Goal: Book appointment/travel/reservation

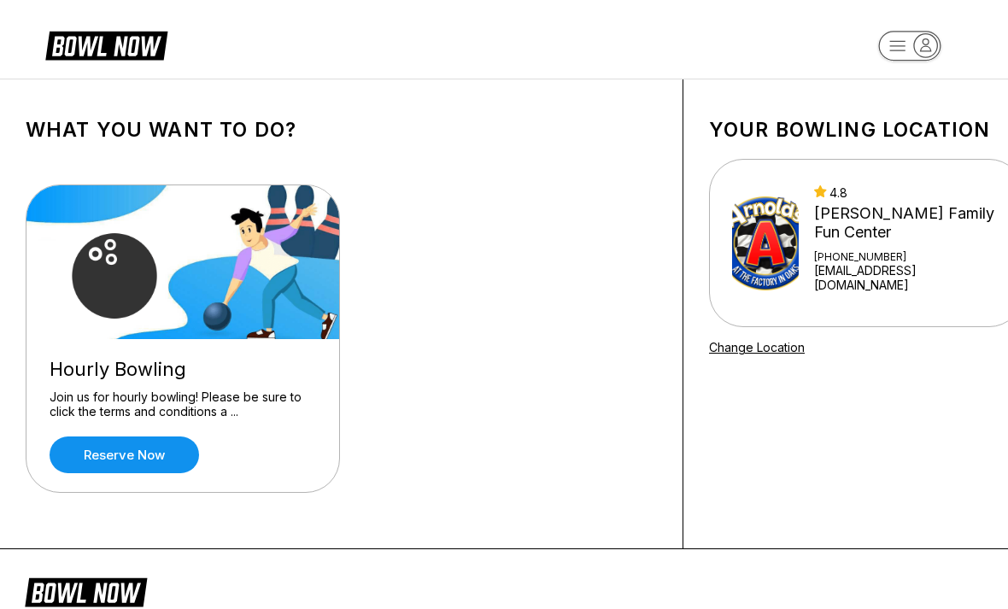
click at [130, 447] on link "Reserve now" at bounding box center [124, 454] width 149 height 37
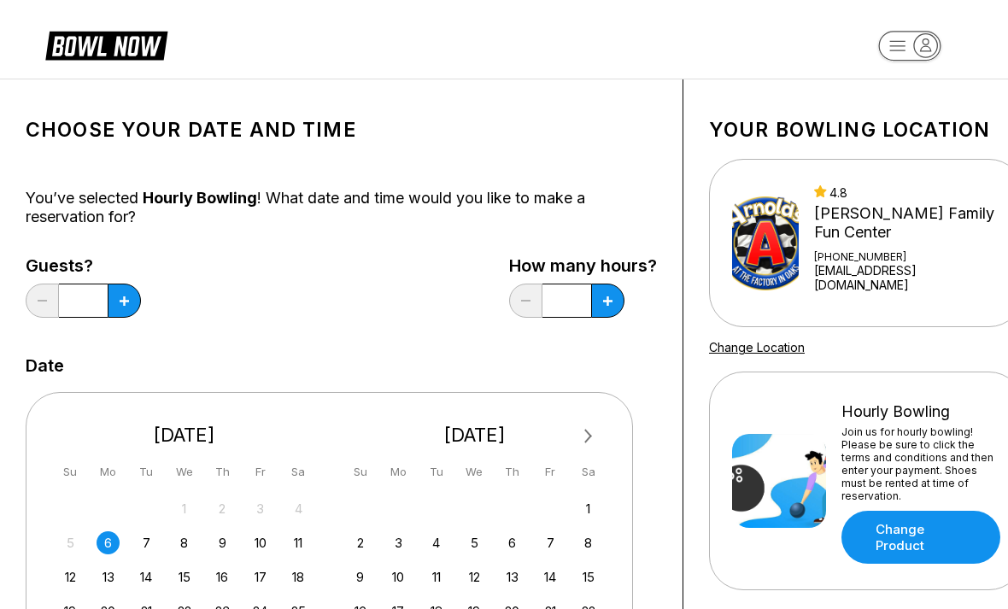
click at [605, 310] on button at bounding box center [607, 301] width 33 height 34
type input "*"
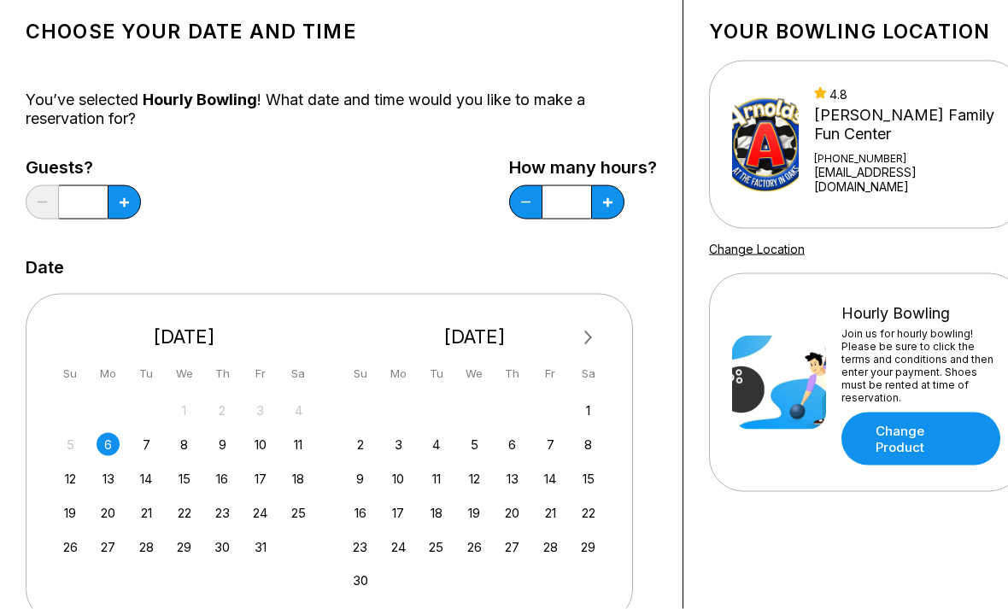
scroll to position [99, 0]
click at [596, 326] on button "Next Month" at bounding box center [588, 337] width 27 height 27
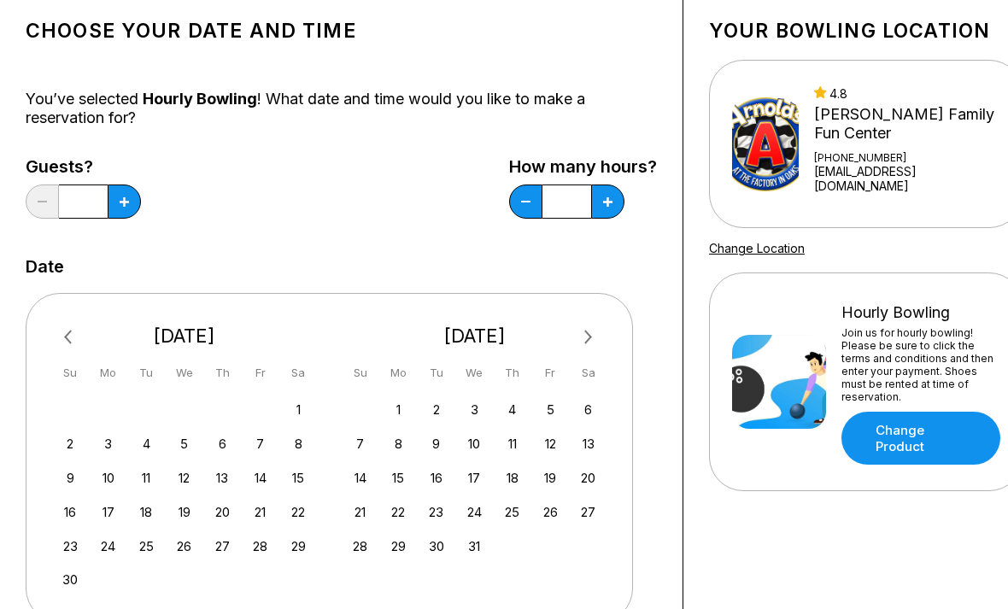
click at [591, 413] on div "6" at bounding box center [588, 409] width 23 height 23
click at [124, 208] on button at bounding box center [124, 201] width 33 height 34
click at [124, 207] on button at bounding box center [124, 201] width 33 height 34
click at [118, 206] on button at bounding box center [124, 201] width 33 height 34
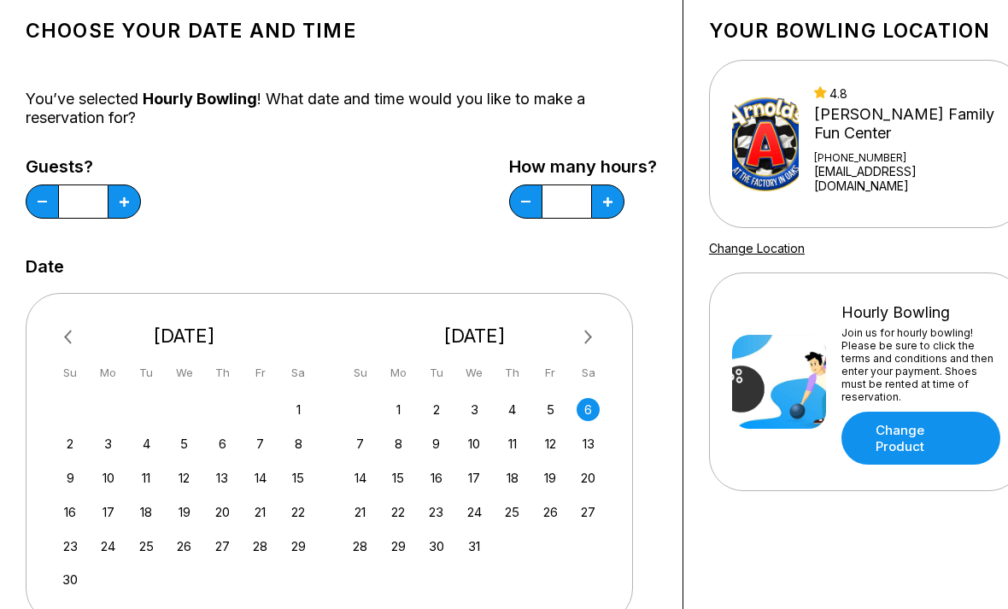
click at [121, 209] on button at bounding box center [124, 201] width 33 height 34
click at [120, 208] on button at bounding box center [124, 201] width 33 height 34
click at [127, 209] on button at bounding box center [124, 201] width 33 height 34
click at [126, 209] on button at bounding box center [124, 201] width 33 height 34
click at [123, 207] on button at bounding box center [124, 201] width 33 height 34
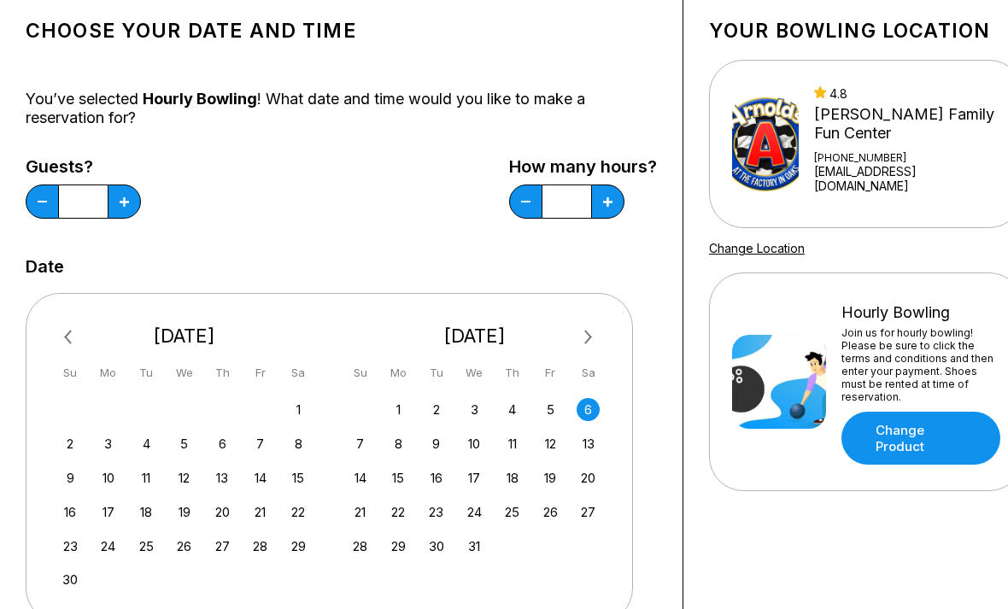
click at [123, 206] on icon at bounding box center [124, 201] width 9 height 9
click at [123, 207] on button at bounding box center [124, 201] width 33 height 34
click at [123, 206] on icon at bounding box center [124, 201] width 9 height 9
click at [130, 208] on button at bounding box center [124, 201] width 33 height 34
click at [130, 207] on button at bounding box center [124, 201] width 33 height 34
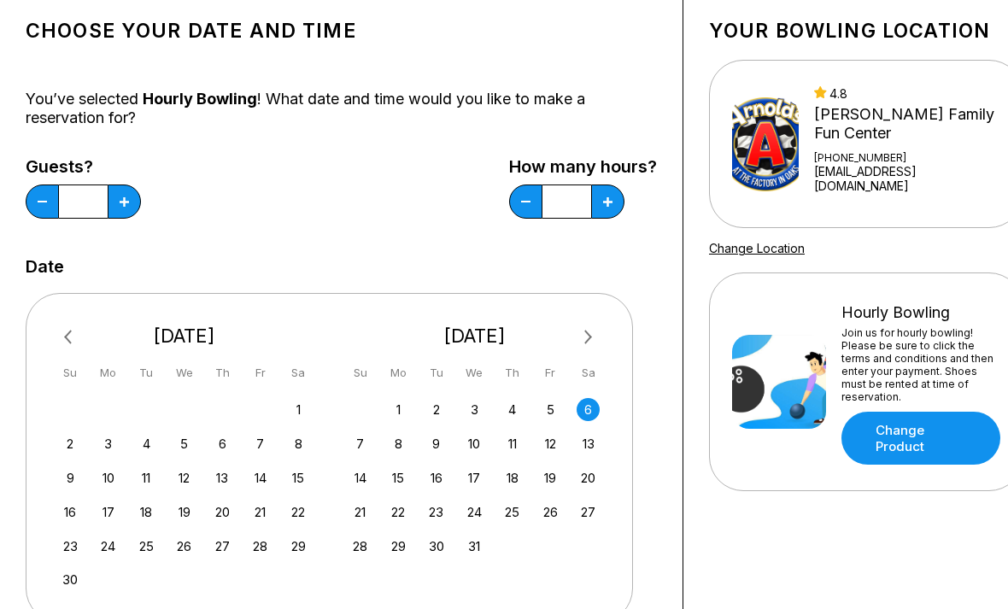
click at [131, 208] on button at bounding box center [124, 201] width 33 height 34
click at [130, 208] on button at bounding box center [124, 201] width 33 height 34
click at [130, 209] on button at bounding box center [124, 201] width 33 height 34
click at [129, 209] on button at bounding box center [124, 201] width 33 height 34
click at [128, 208] on button at bounding box center [124, 201] width 33 height 34
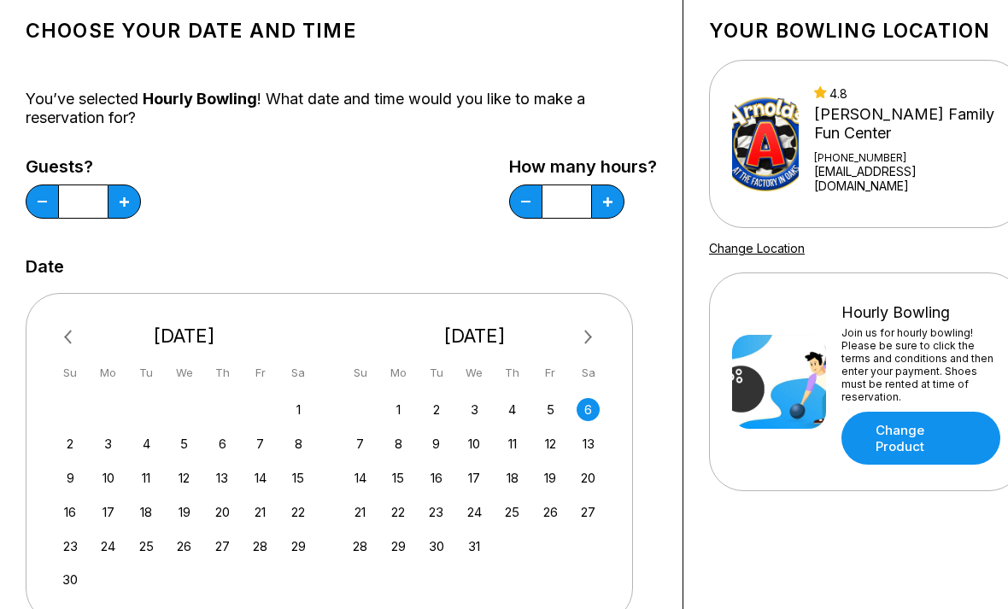
type input "**"
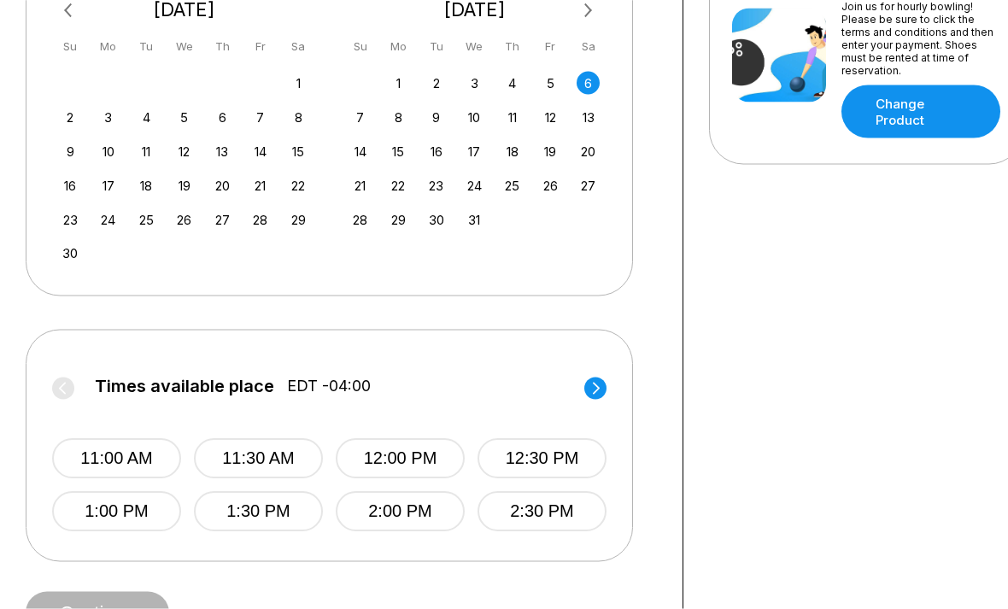
scroll to position [450, 0]
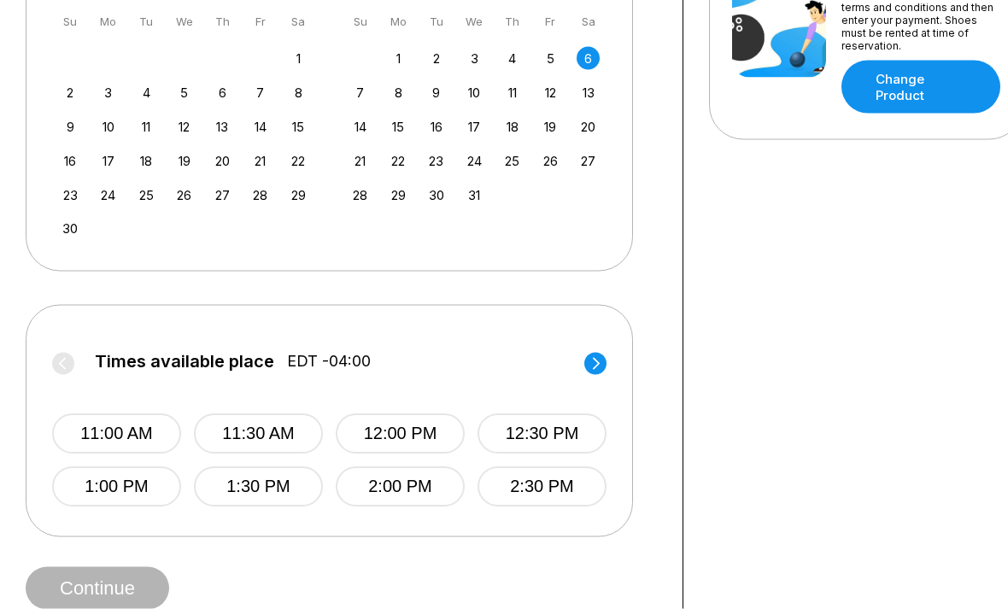
click at [596, 367] on circle at bounding box center [595, 364] width 22 height 22
click at [446, 485] on button "6:00 PM" at bounding box center [400, 487] width 129 height 40
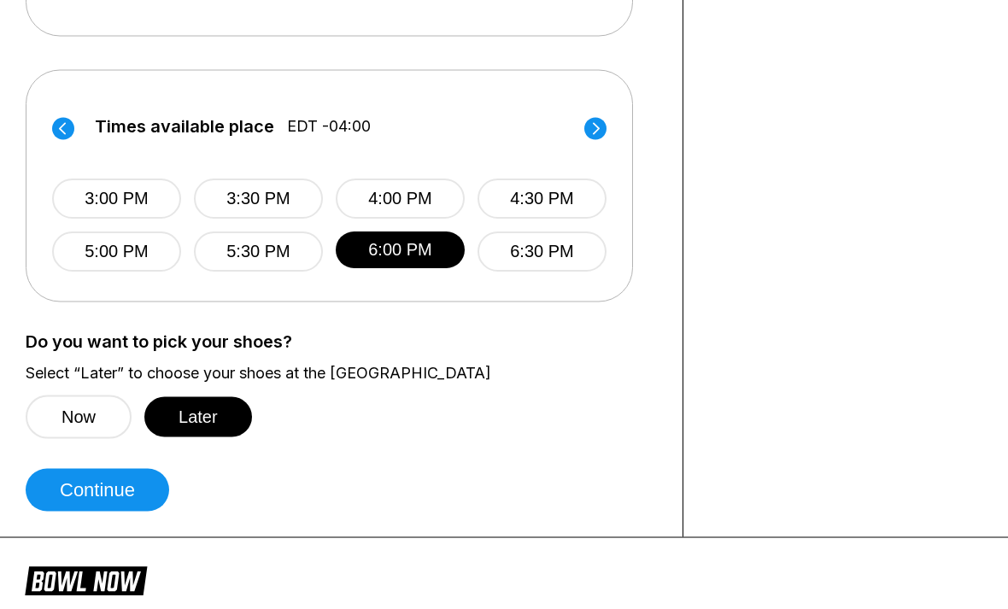
scroll to position [687, 0]
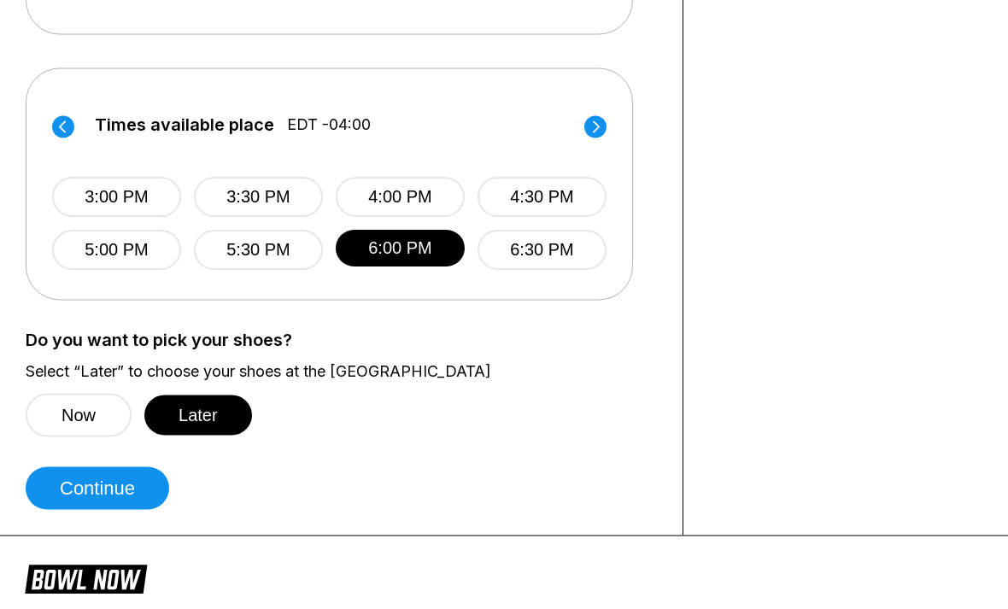
click at [178, 428] on button "Later" at bounding box center [198, 415] width 108 height 40
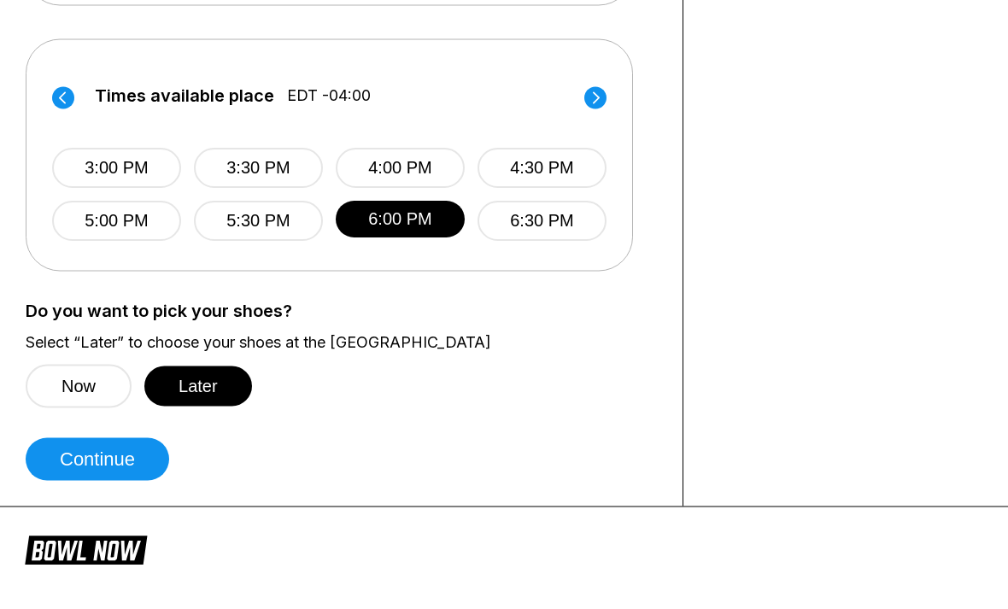
click at [102, 457] on button "Continue" at bounding box center [97, 459] width 143 height 43
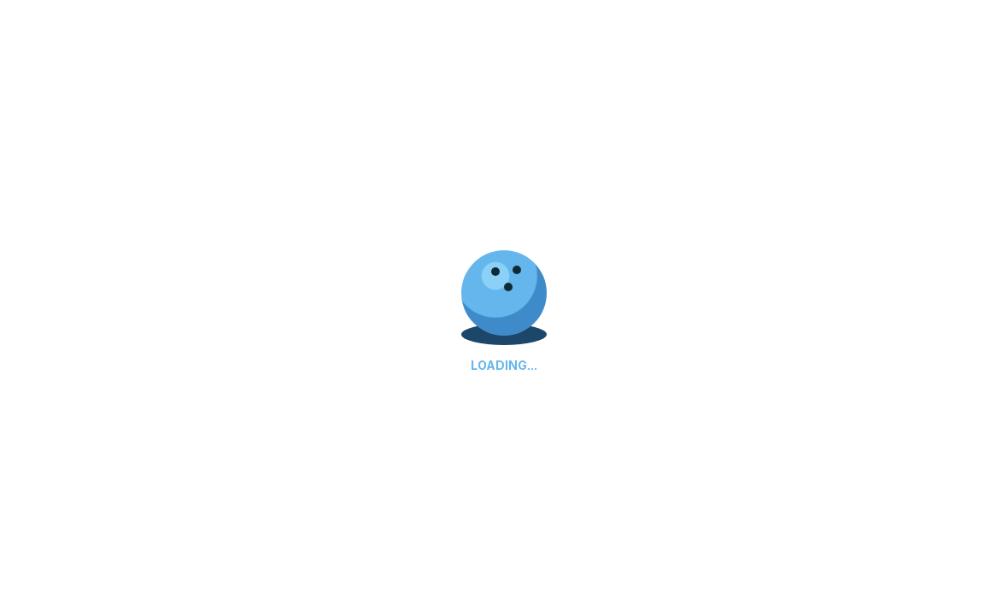
select select "**"
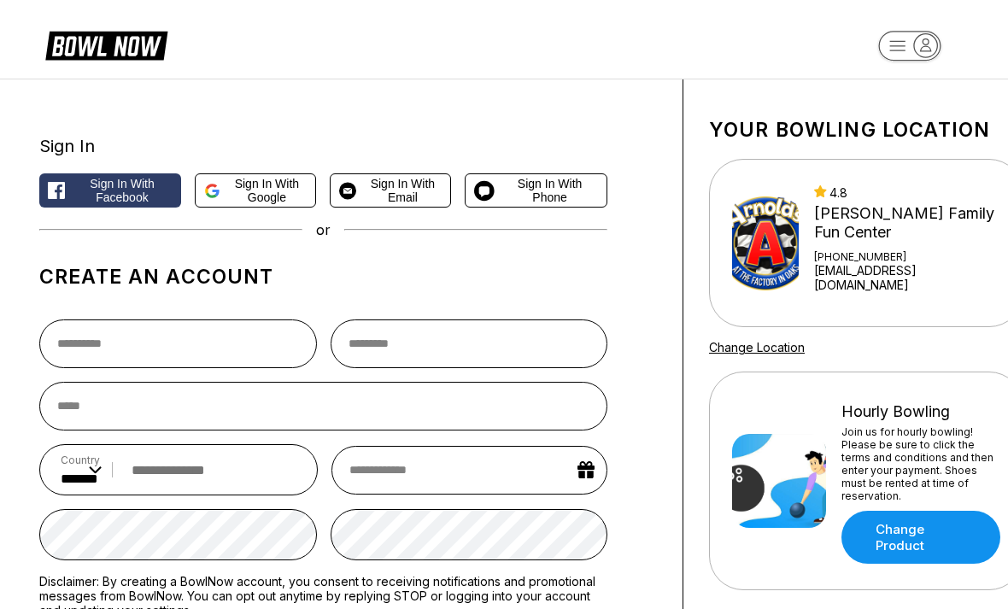
click at [204, 190] on icon at bounding box center [212, 190] width 16 height 21
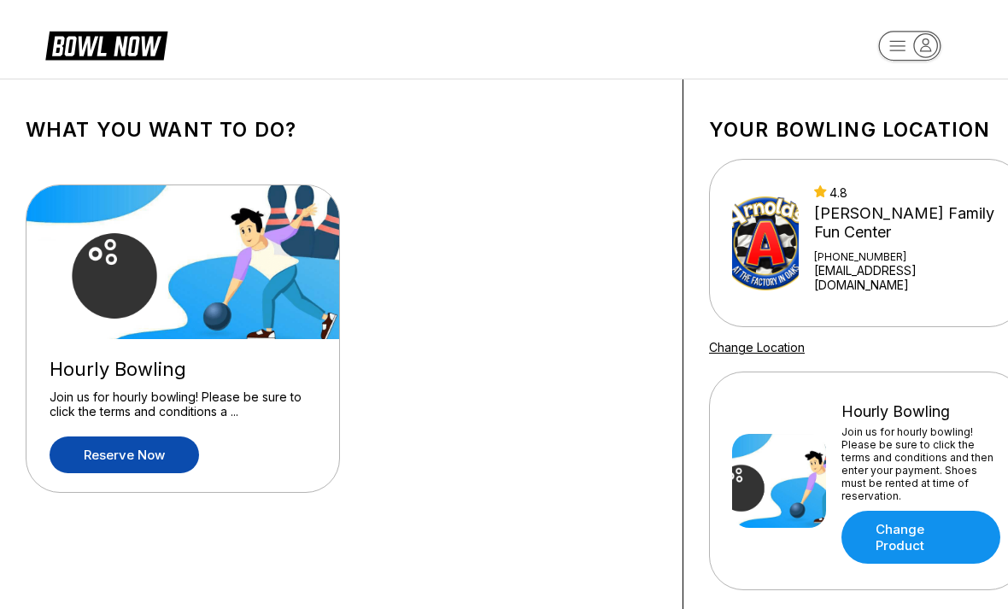
click at [136, 448] on link "Reserve now" at bounding box center [124, 454] width 149 height 37
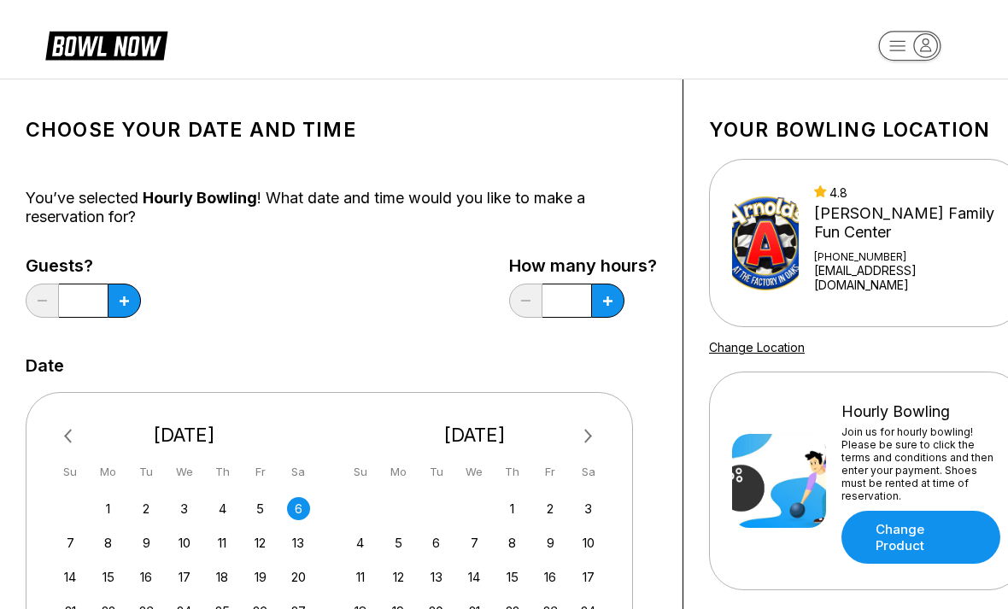
click at [617, 302] on button at bounding box center [607, 301] width 33 height 34
click at [616, 302] on button at bounding box center [607, 301] width 33 height 34
click at [614, 305] on button at bounding box center [607, 301] width 33 height 34
click at [523, 315] on button at bounding box center [525, 301] width 33 height 34
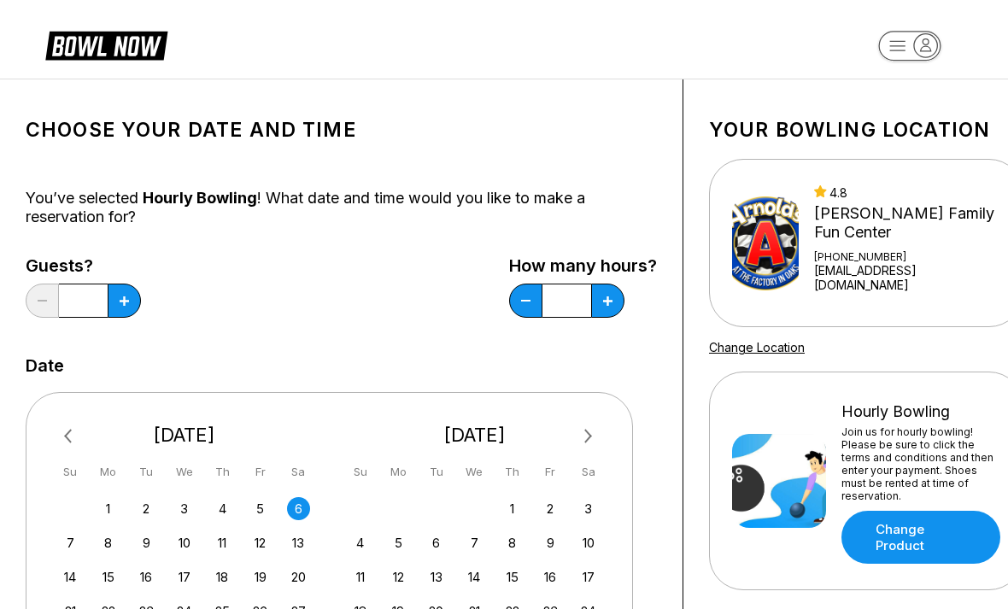
click at [527, 313] on button at bounding box center [525, 301] width 33 height 34
type input "*"
click at [126, 298] on icon at bounding box center [124, 300] width 9 height 9
click at [125, 307] on button at bounding box center [124, 301] width 33 height 34
click at [124, 306] on button at bounding box center [124, 301] width 33 height 34
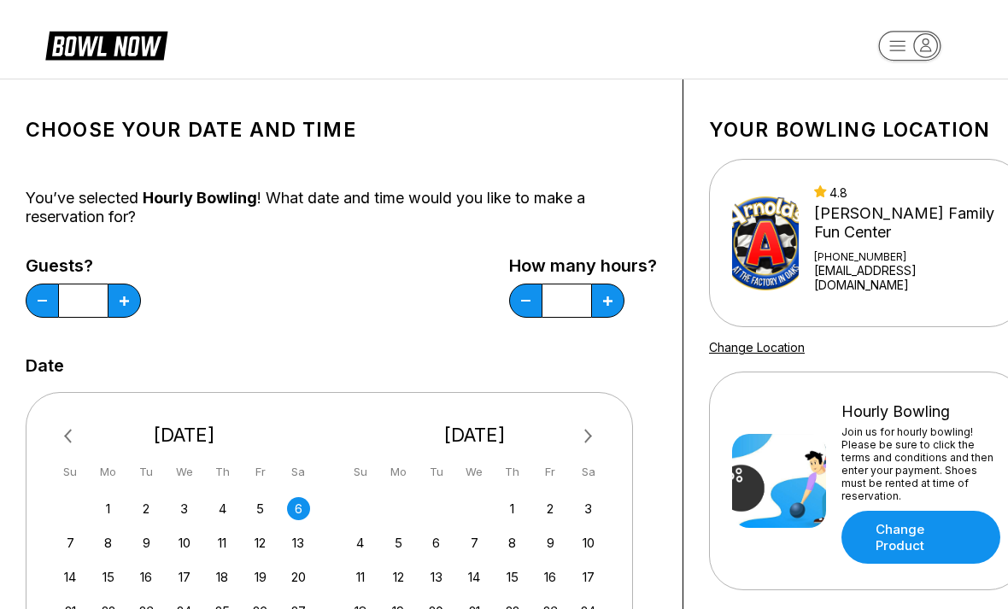
click at [121, 302] on icon at bounding box center [124, 300] width 9 height 9
click at [120, 302] on icon at bounding box center [124, 300] width 9 height 9
click at [119, 307] on button at bounding box center [124, 301] width 33 height 34
click at [119, 306] on button at bounding box center [124, 301] width 33 height 34
click at [123, 305] on icon at bounding box center [124, 300] width 9 height 9
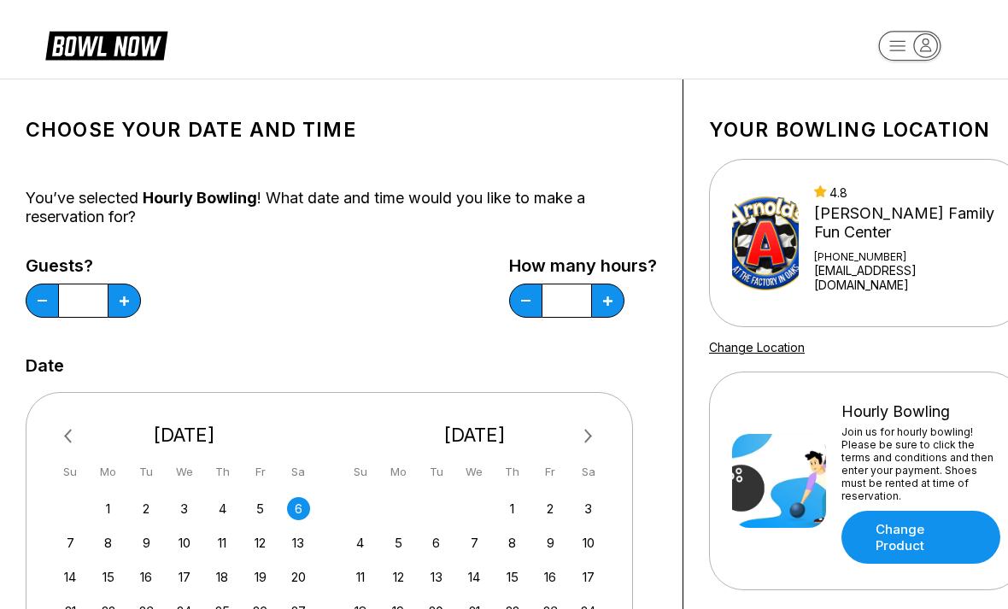
click at [123, 304] on icon at bounding box center [124, 300] width 9 height 9
click at [124, 302] on icon at bounding box center [124, 300] width 9 height 9
click at [127, 301] on icon at bounding box center [124, 300] width 9 height 9
click at [126, 301] on icon at bounding box center [124, 300] width 9 height 9
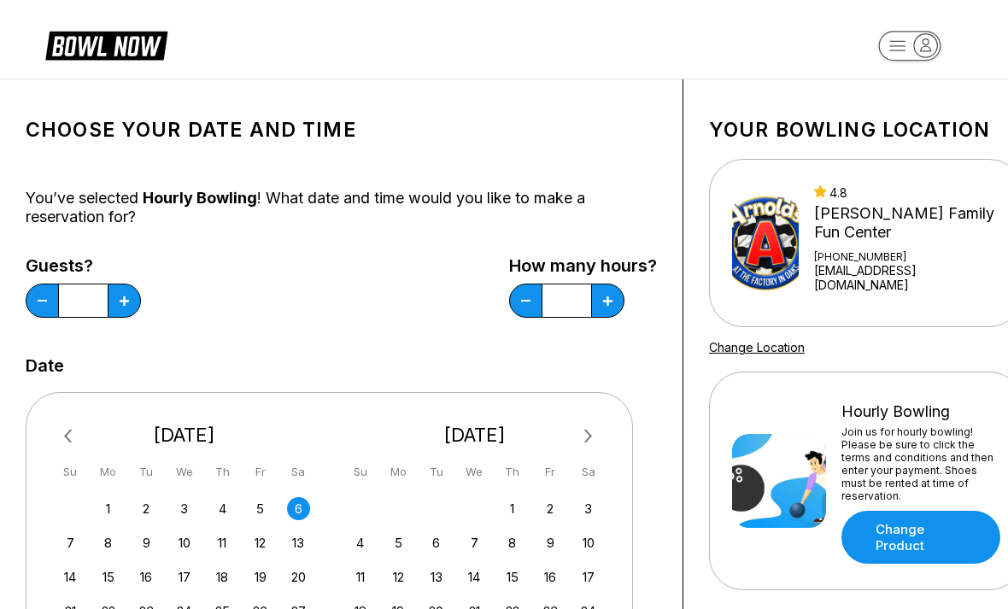
click at [126, 303] on icon at bounding box center [124, 300] width 9 height 9
click at [126, 302] on icon at bounding box center [124, 300] width 9 height 9
click at [128, 304] on icon at bounding box center [124, 300] width 9 height 9
click at [123, 302] on icon at bounding box center [124, 300] width 9 height 9
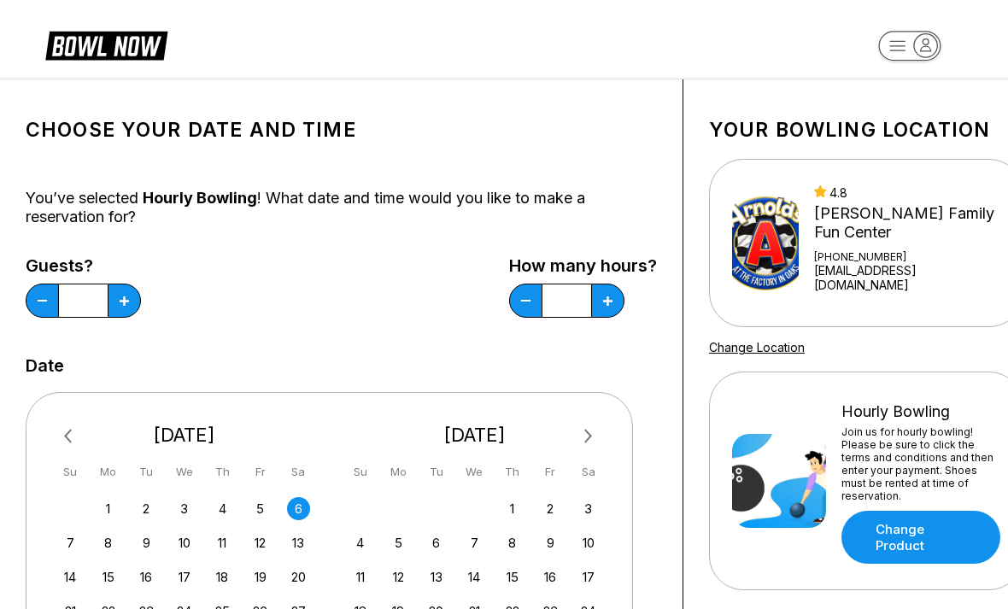
click at [132, 314] on button at bounding box center [124, 301] width 33 height 34
type input "**"
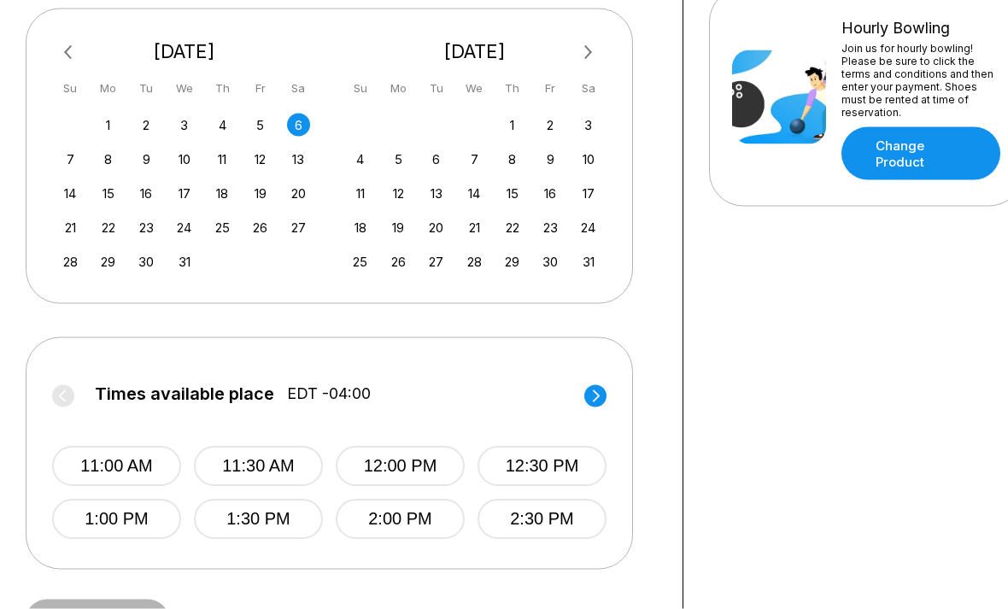
scroll to position [391, 0]
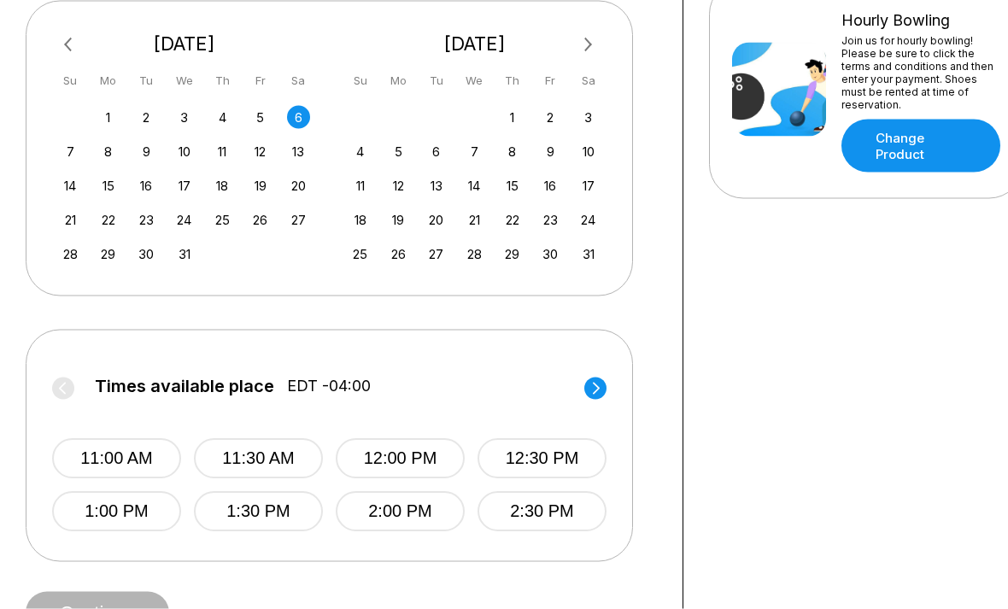
click at [599, 386] on icon at bounding box center [596, 389] width 7 height 12
click at [448, 514] on button "6:00 PM" at bounding box center [400, 512] width 129 height 40
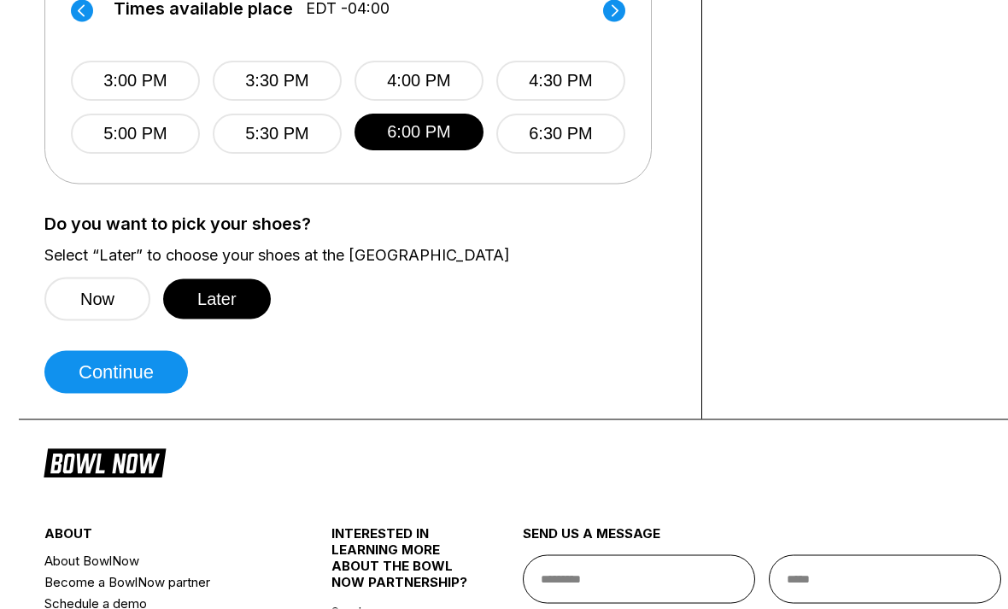
scroll to position [867, 0]
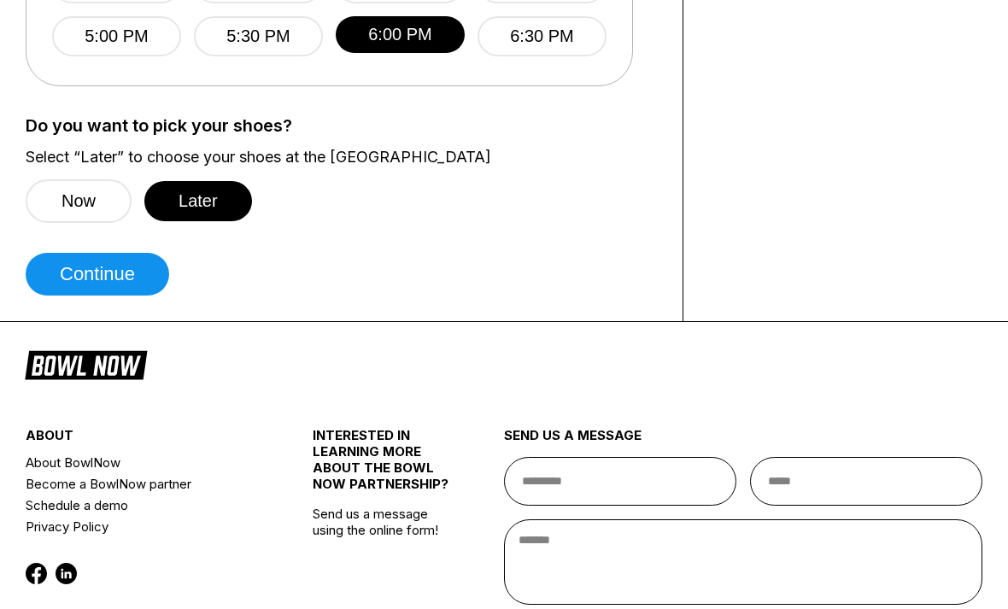
click at [198, 205] on button "Later" at bounding box center [198, 201] width 108 height 40
click at [79, 274] on button "Continue" at bounding box center [97, 274] width 143 height 43
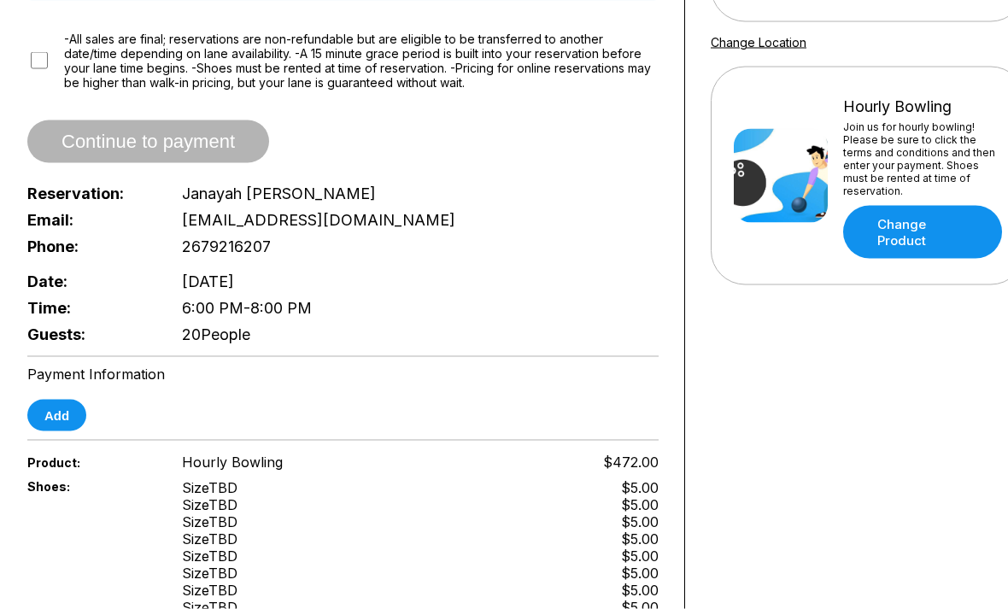
scroll to position [305, 0]
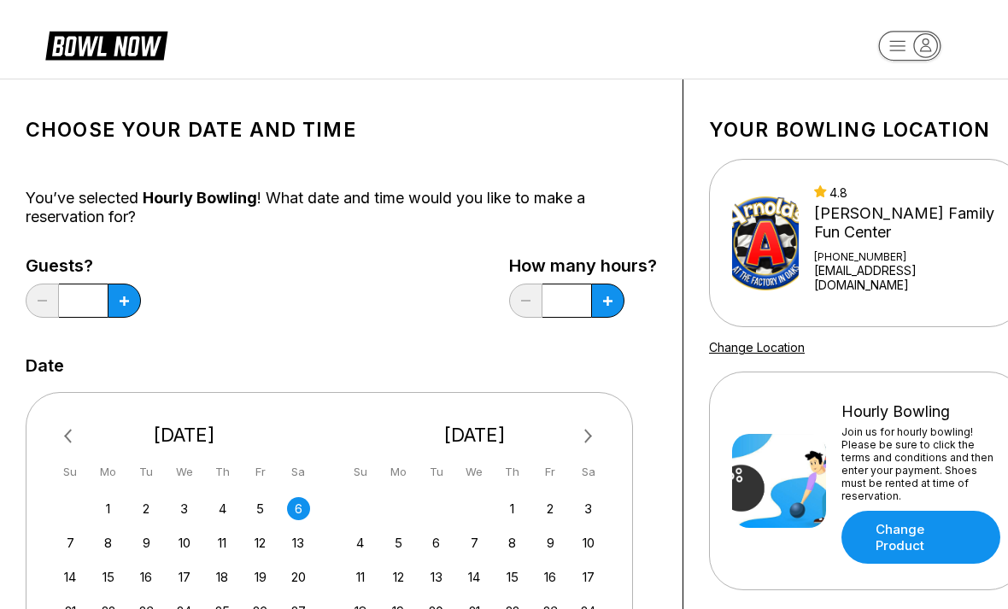
click at [122, 303] on icon at bounding box center [124, 300] width 9 height 9
click at [121, 303] on icon at bounding box center [124, 300] width 9 height 9
click at [126, 290] on button at bounding box center [124, 301] width 33 height 34
click at [125, 289] on button at bounding box center [124, 301] width 33 height 34
click at [126, 296] on icon at bounding box center [124, 300] width 9 height 9
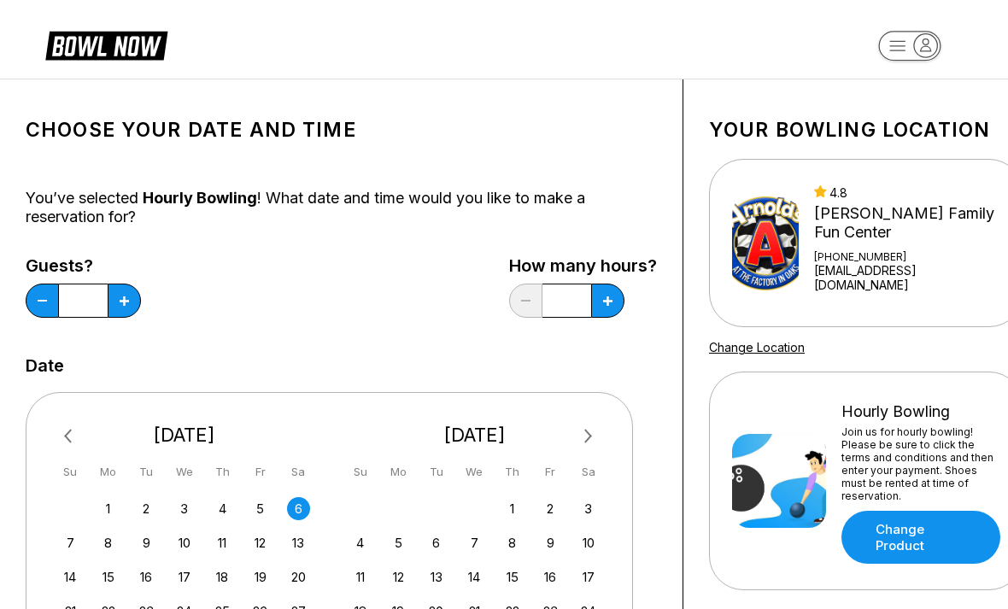
click at [126, 296] on icon at bounding box center [124, 300] width 9 height 9
click at [132, 304] on button at bounding box center [124, 301] width 33 height 34
click at [132, 303] on button at bounding box center [124, 301] width 33 height 34
click at [124, 306] on button at bounding box center [124, 301] width 33 height 34
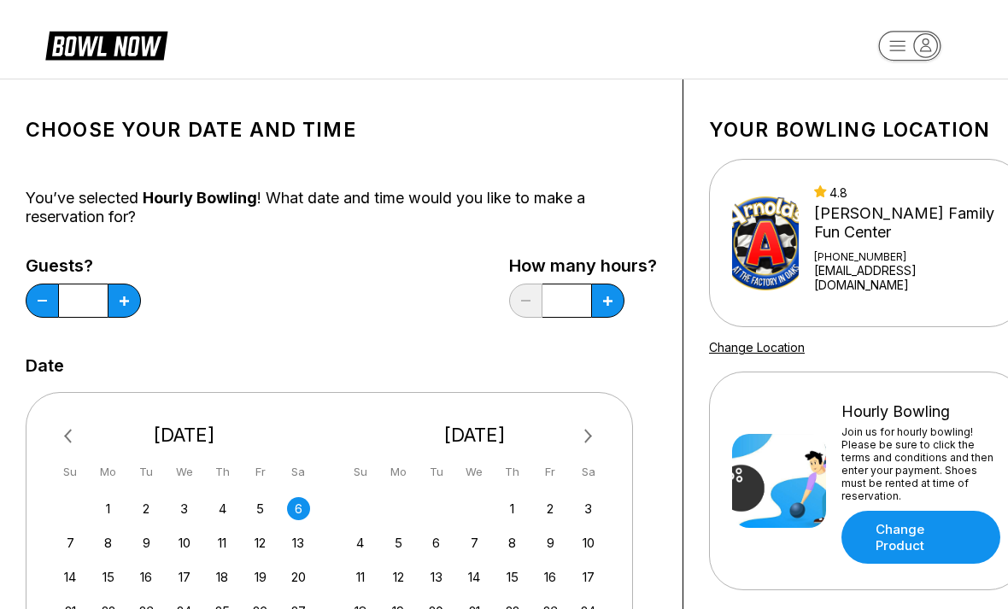
click at [122, 308] on button at bounding box center [124, 301] width 33 height 34
click at [126, 300] on icon at bounding box center [124, 300] width 9 height 9
click at [126, 299] on icon at bounding box center [124, 300] width 9 height 9
click at [117, 306] on button at bounding box center [124, 301] width 33 height 34
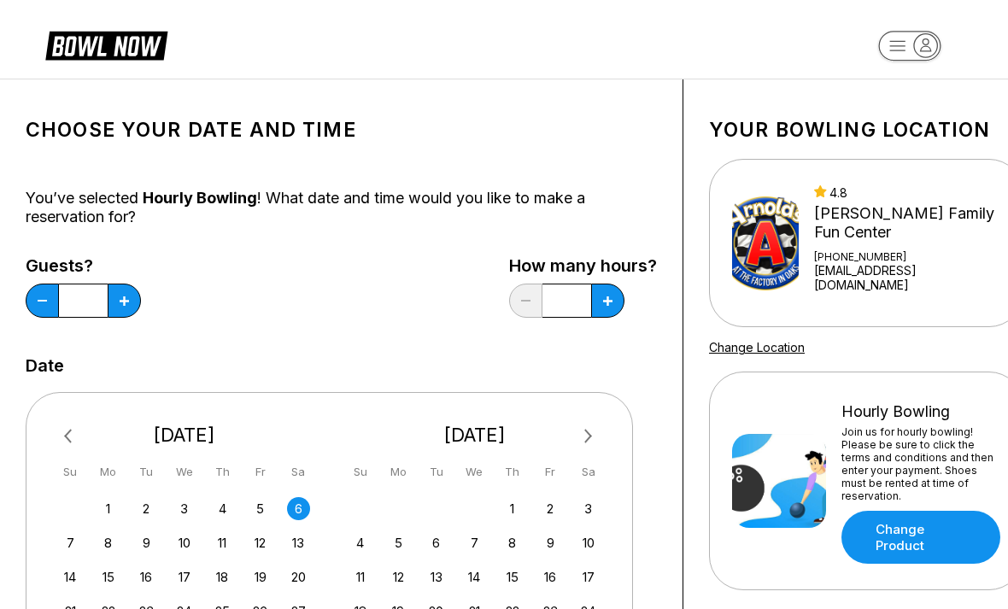
click at [117, 306] on button at bounding box center [124, 301] width 33 height 34
click at [126, 297] on icon at bounding box center [124, 300] width 9 height 9
type input "**"
click at [609, 303] on icon at bounding box center [607, 300] width 9 height 9
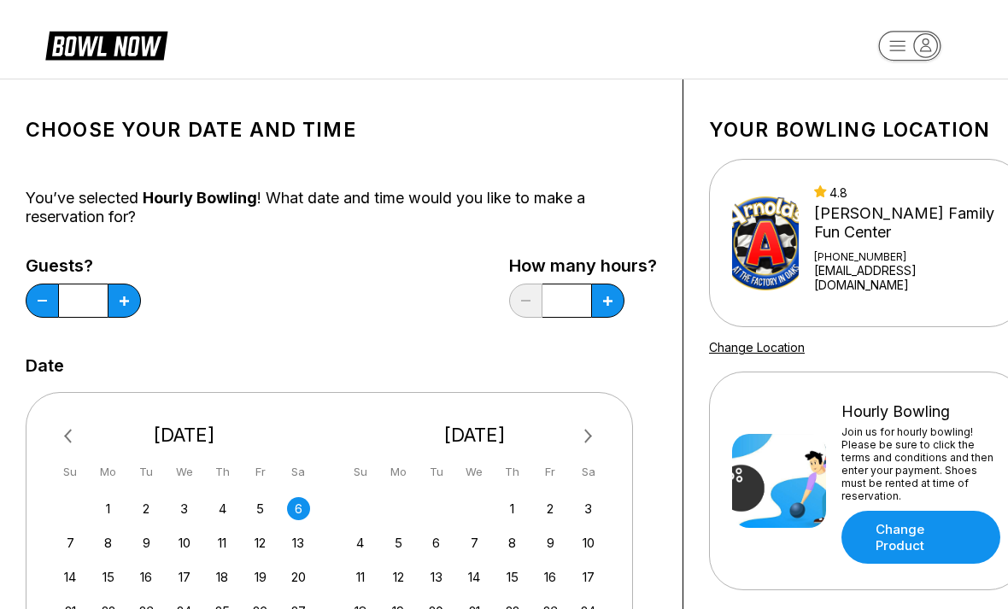
type input "*"
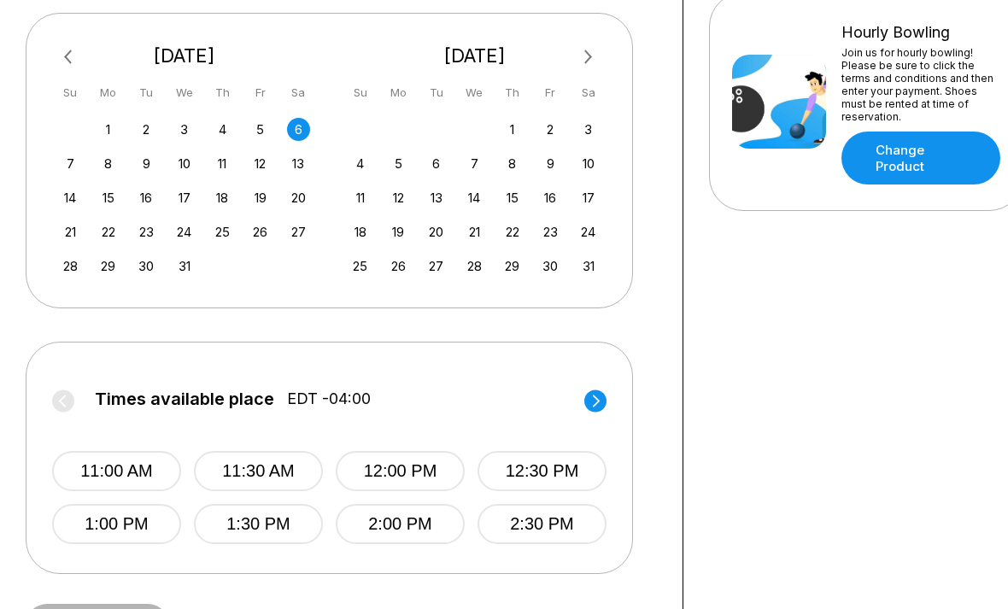
scroll to position [430, 0]
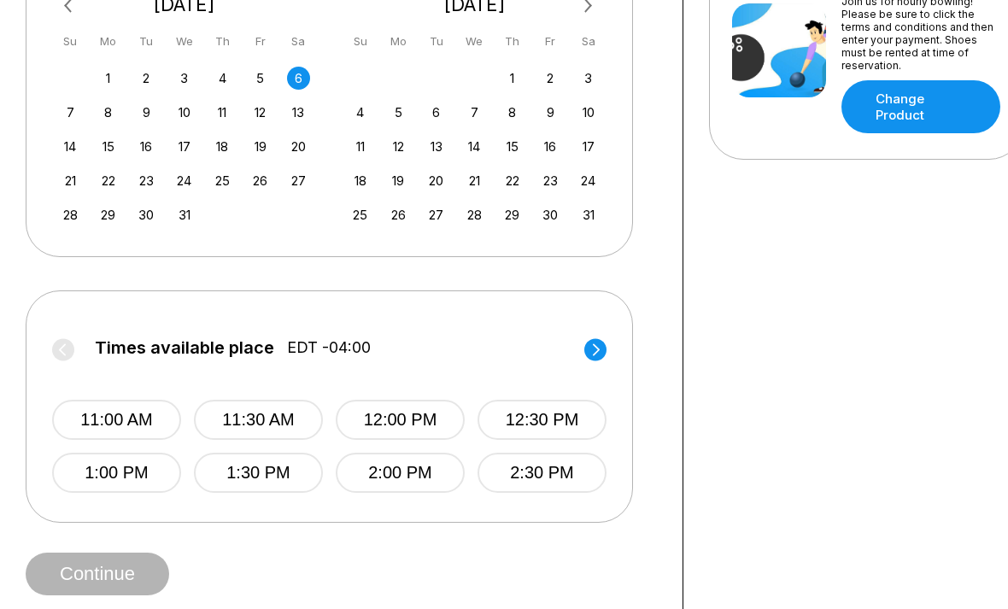
click at [602, 349] on circle at bounding box center [595, 349] width 22 height 22
click at [427, 475] on button "6:00 PM" at bounding box center [400, 473] width 129 height 40
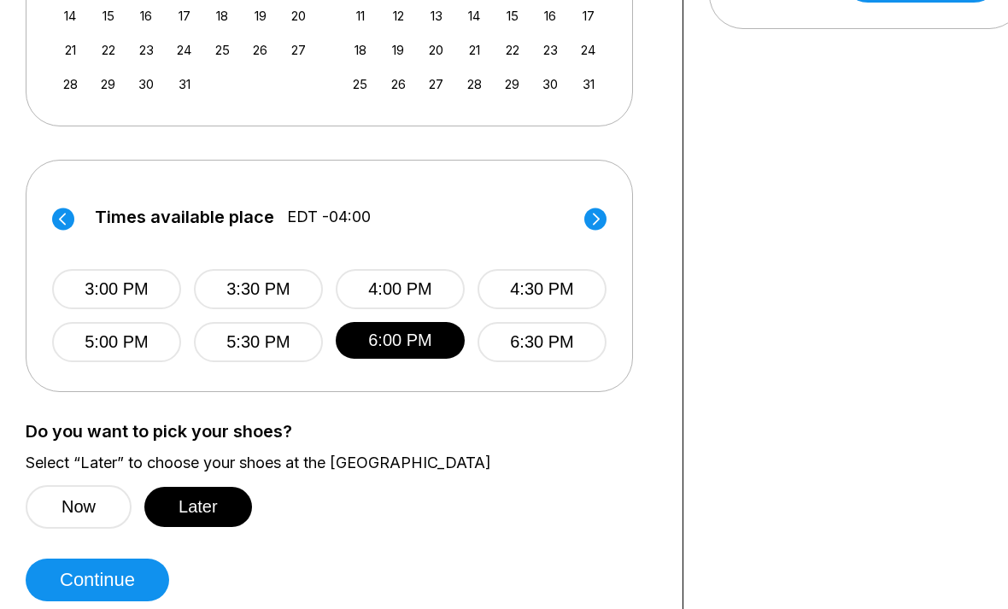
scroll to position [596, 0]
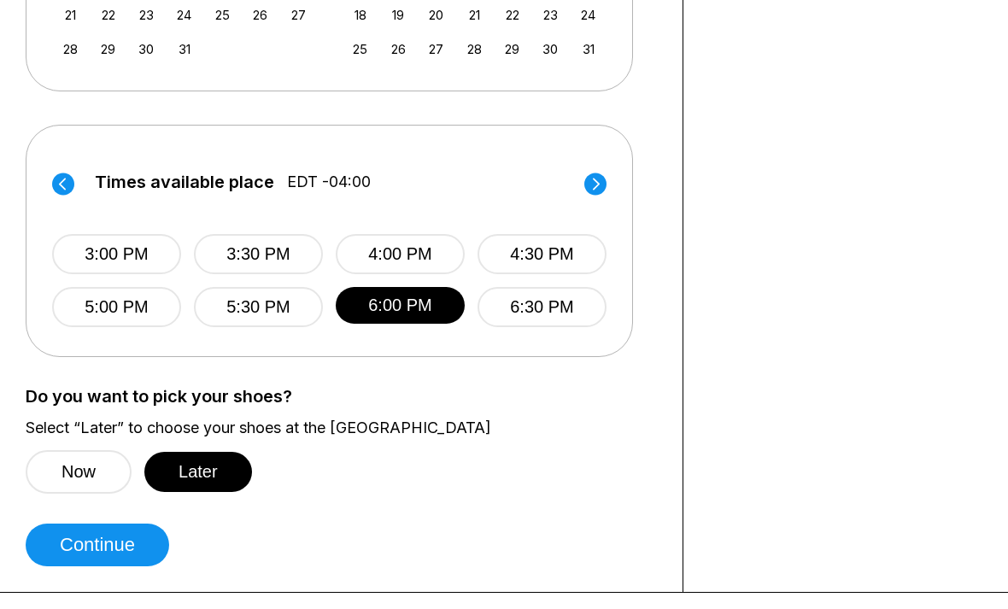
click at [225, 475] on button "Later" at bounding box center [198, 472] width 108 height 40
click at [140, 549] on button "Continue" at bounding box center [97, 545] width 143 height 43
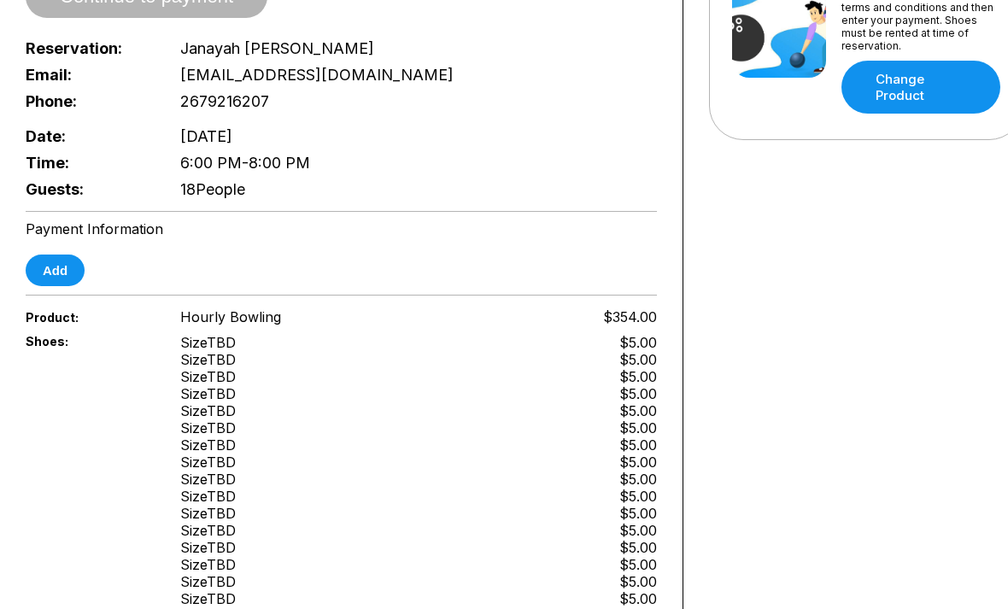
scroll to position [407, 0]
